Goal: Transaction & Acquisition: Book appointment/travel/reservation

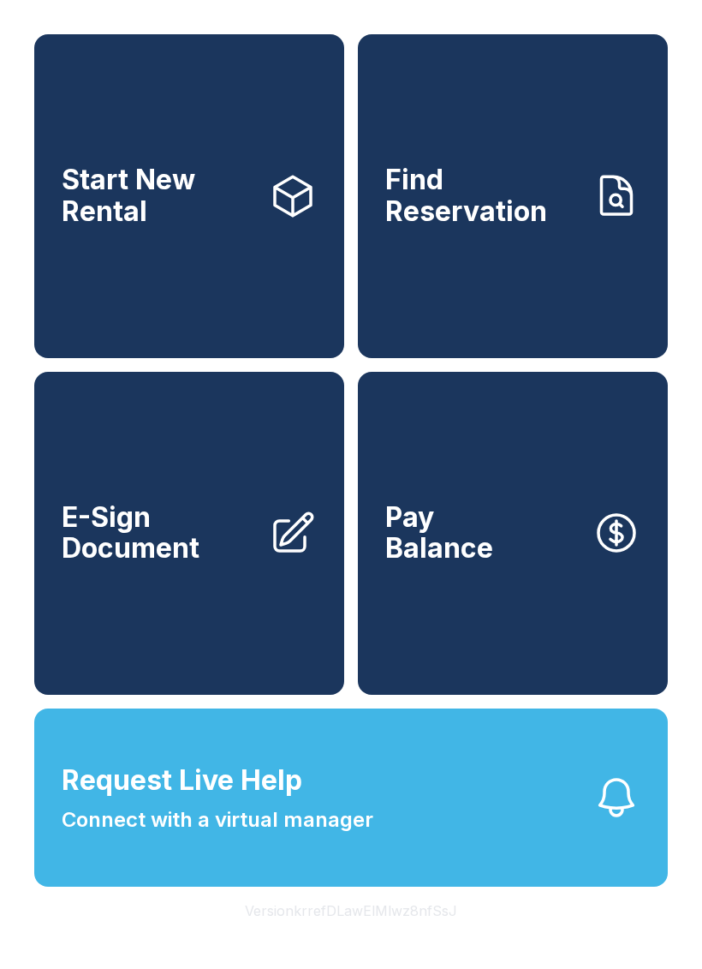
click at [410, 834] on button "Request Live Help Connect with a virtual manager" at bounding box center [351, 797] width 634 height 178
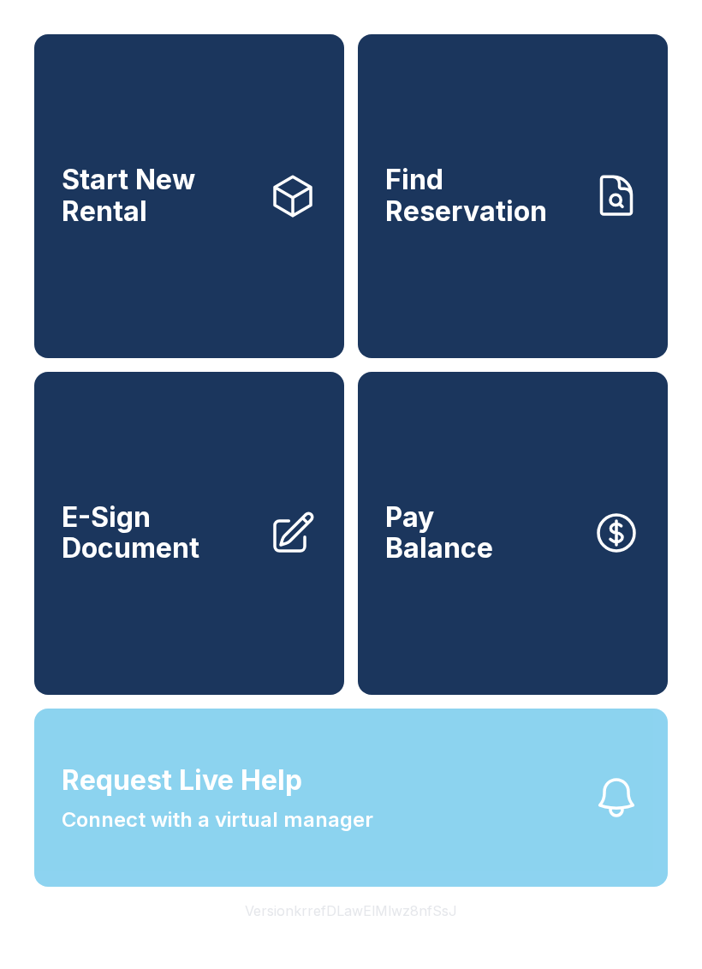
click at [218, 281] on link "Start New Rental" at bounding box center [189, 196] width 310 height 324
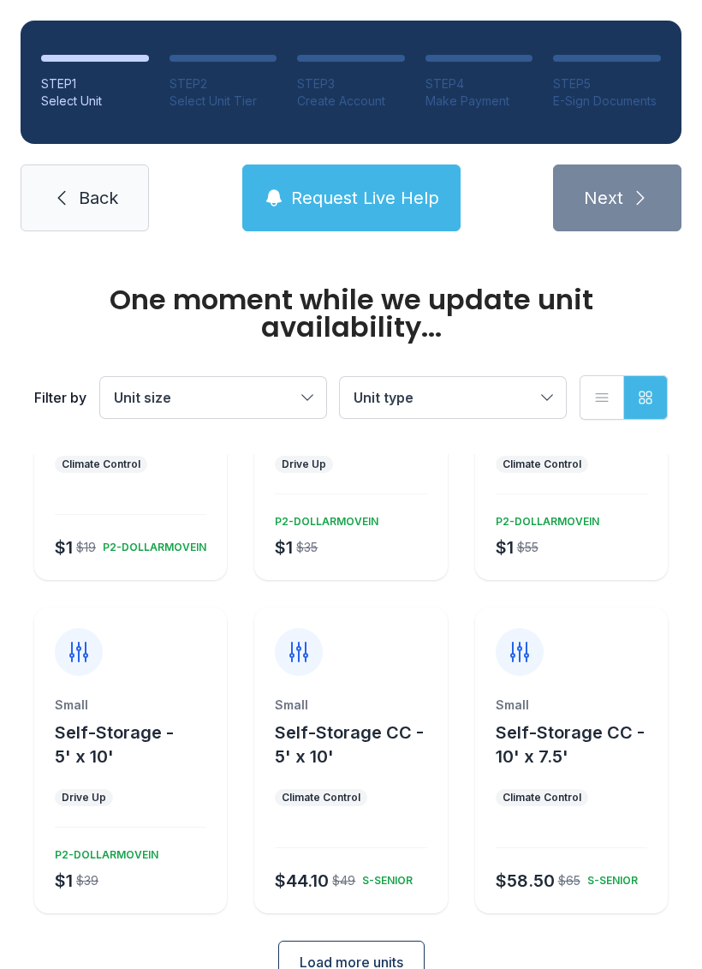
scroll to position [156, 0]
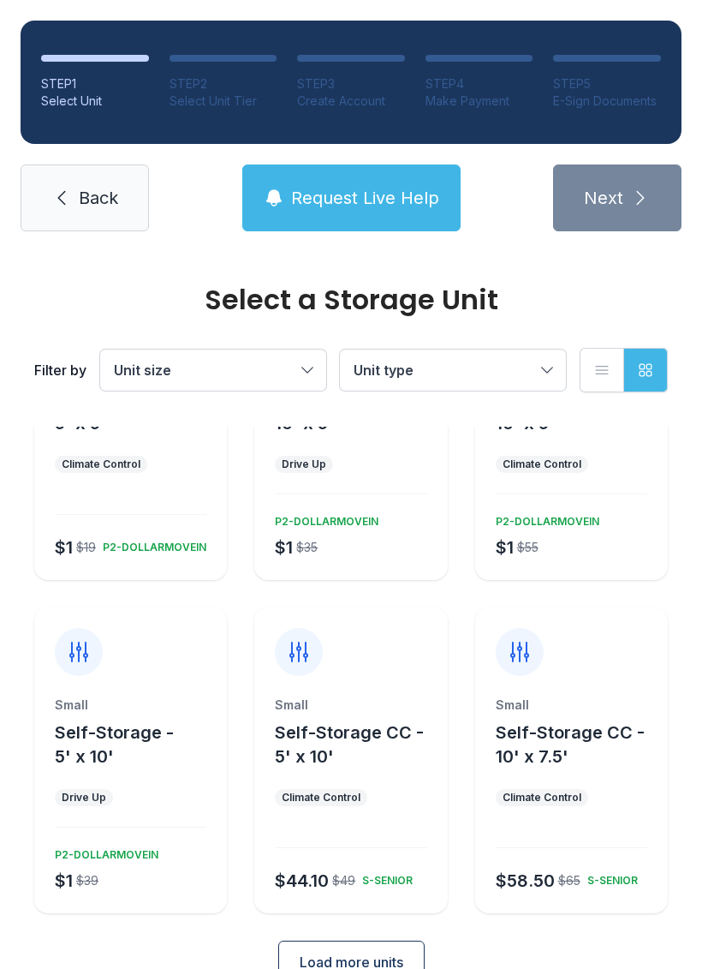
click at [304, 354] on button "Unit size" at bounding box center [213, 369] width 226 height 41
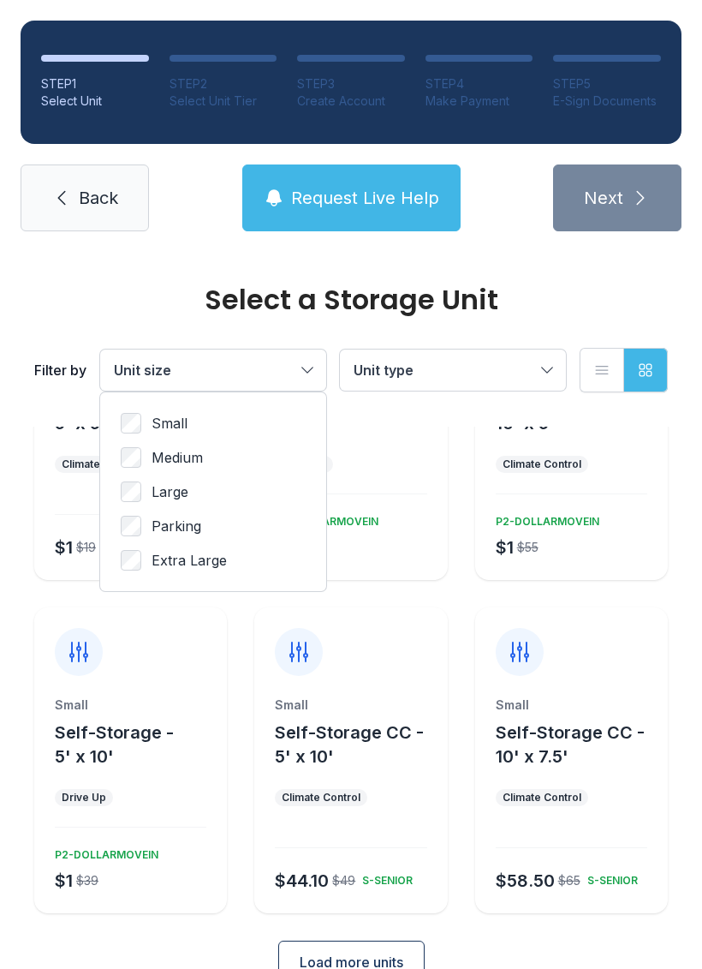
click at [204, 495] on label "Large" at bounding box center [213, 491] width 185 height 21
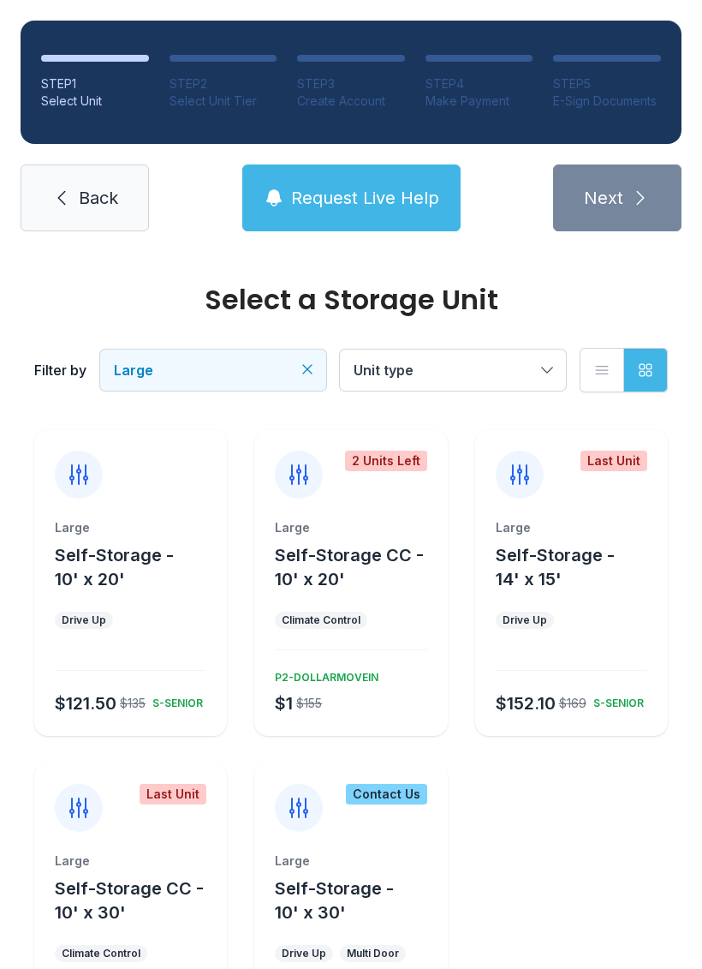
scroll to position [2, 0]
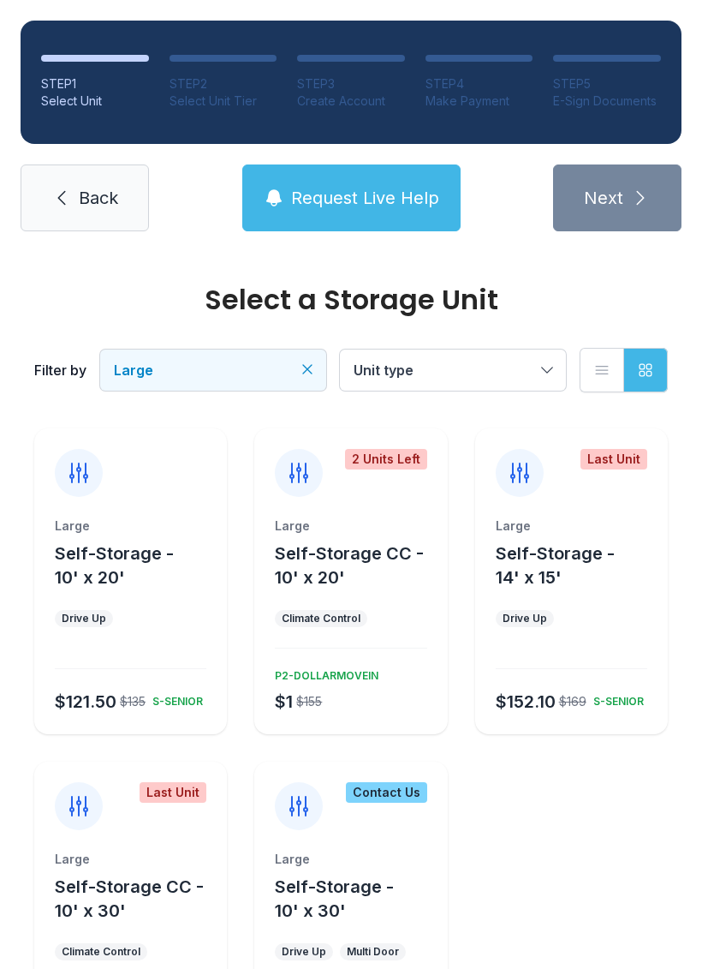
click at [387, 452] on div "2 Units Left" at bounding box center [386, 459] width 82 height 21
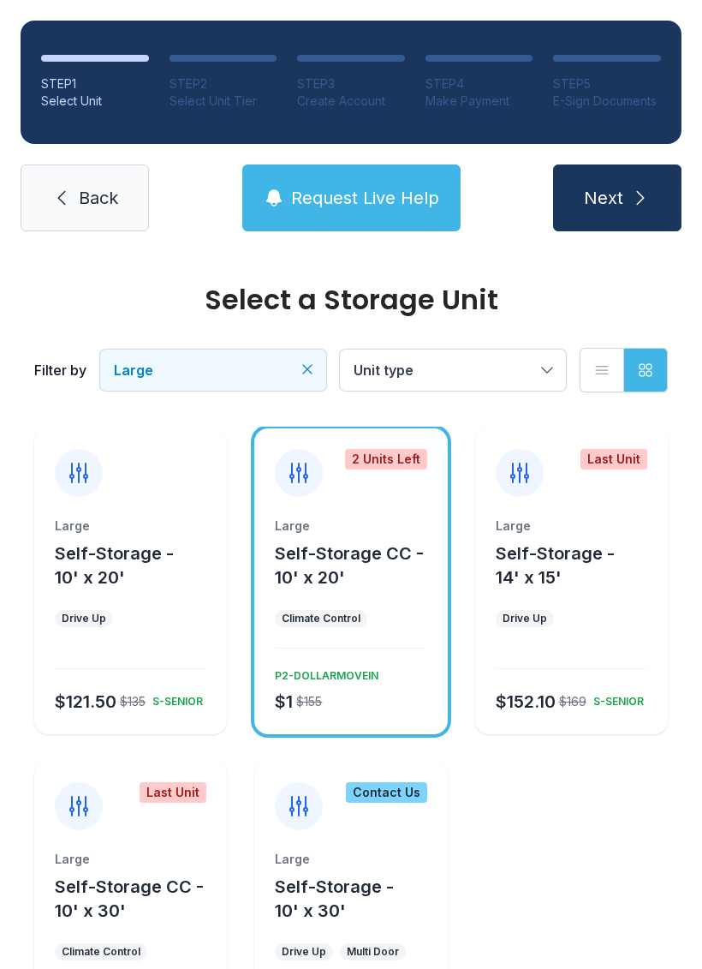
click at [551, 369] on button "Unit type" at bounding box center [453, 369] width 226 height 41
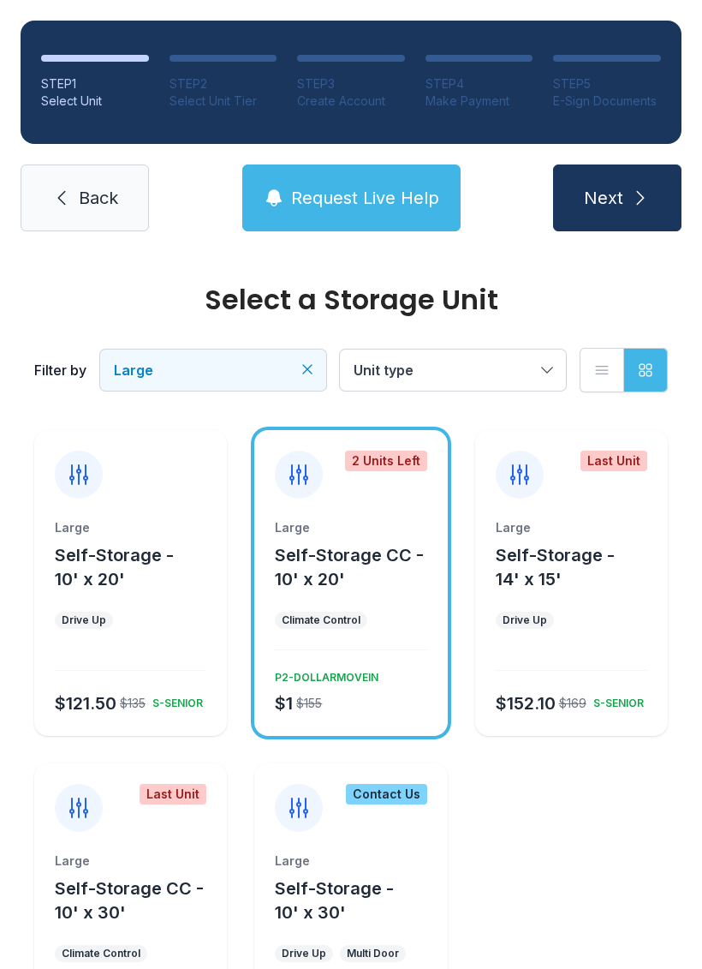
scroll to position [0, 0]
click at [565, 361] on button "Unit type" at bounding box center [453, 369] width 226 height 41
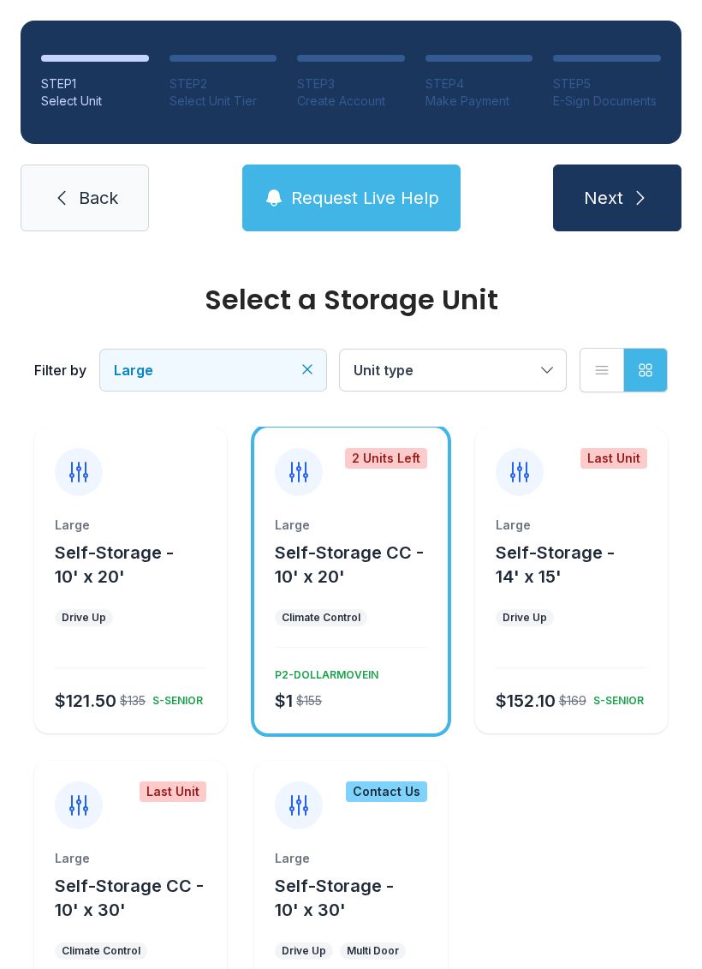
click at [393, 617] on ul "Climate Control" at bounding box center [351, 617] width 152 height 17
click at [398, 522] on div "Large" at bounding box center [351, 524] width 152 height 17
click at [553, 369] on button "Unit type" at bounding box center [453, 369] width 226 height 41
click at [379, 199] on span "Request Live Help" at bounding box center [365, 198] width 148 height 24
